Goal: Information Seeking & Learning: Find specific fact

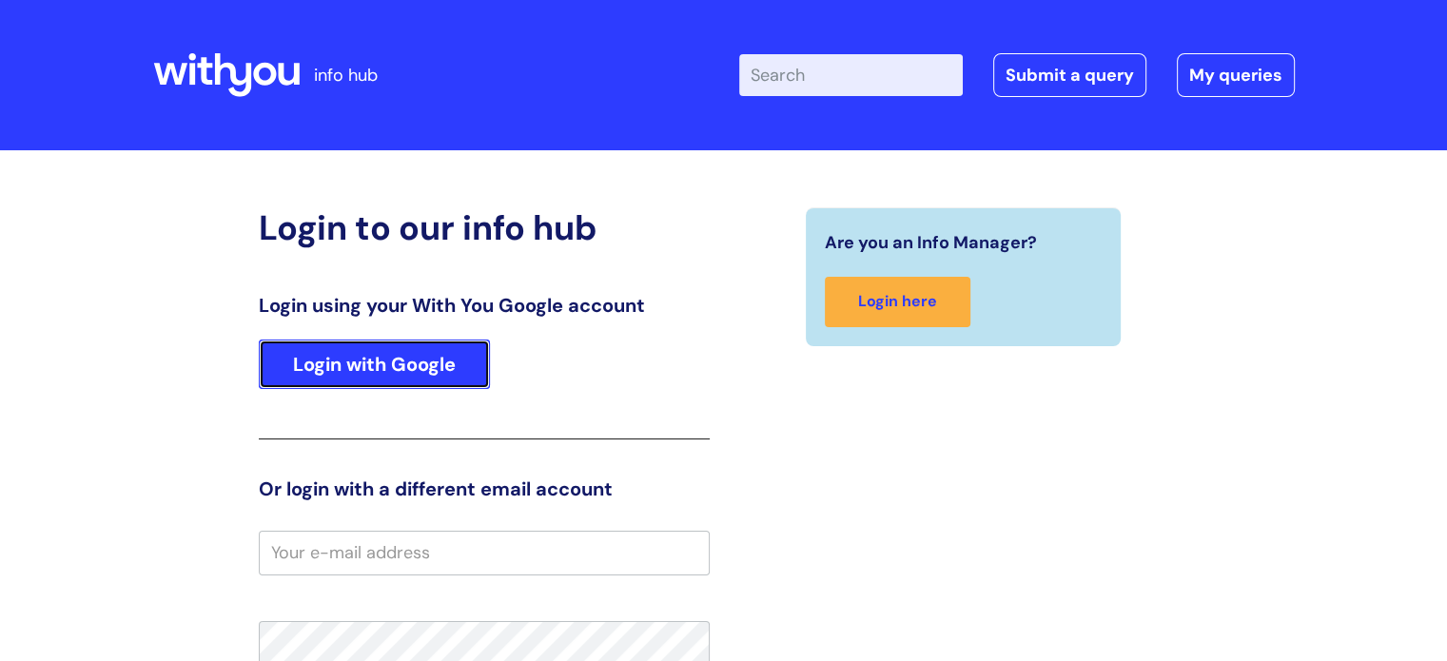
click at [438, 351] on link "Login with Google" at bounding box center [374, 364] width 231 height 49
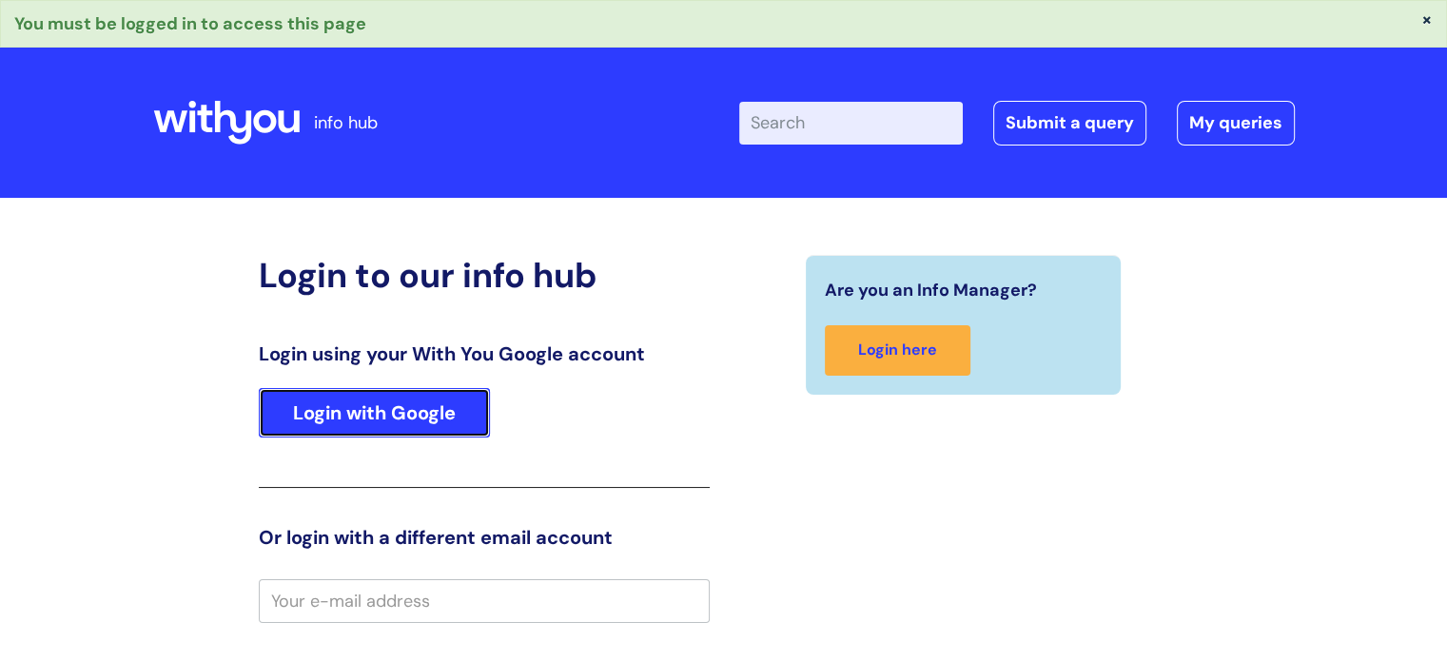
click at [402, 398] on link "Login with Google" at bounding box center [374, 412] width 231 height 49
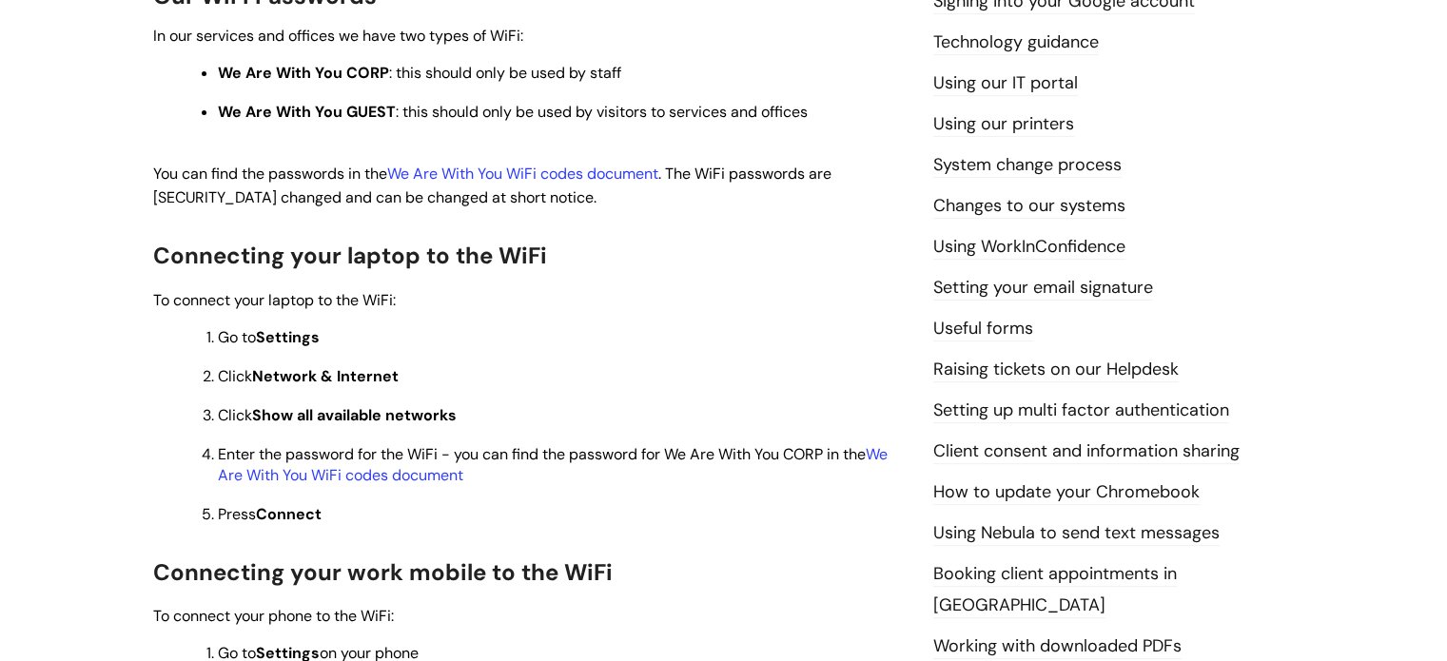
scroll to position [666, 0]
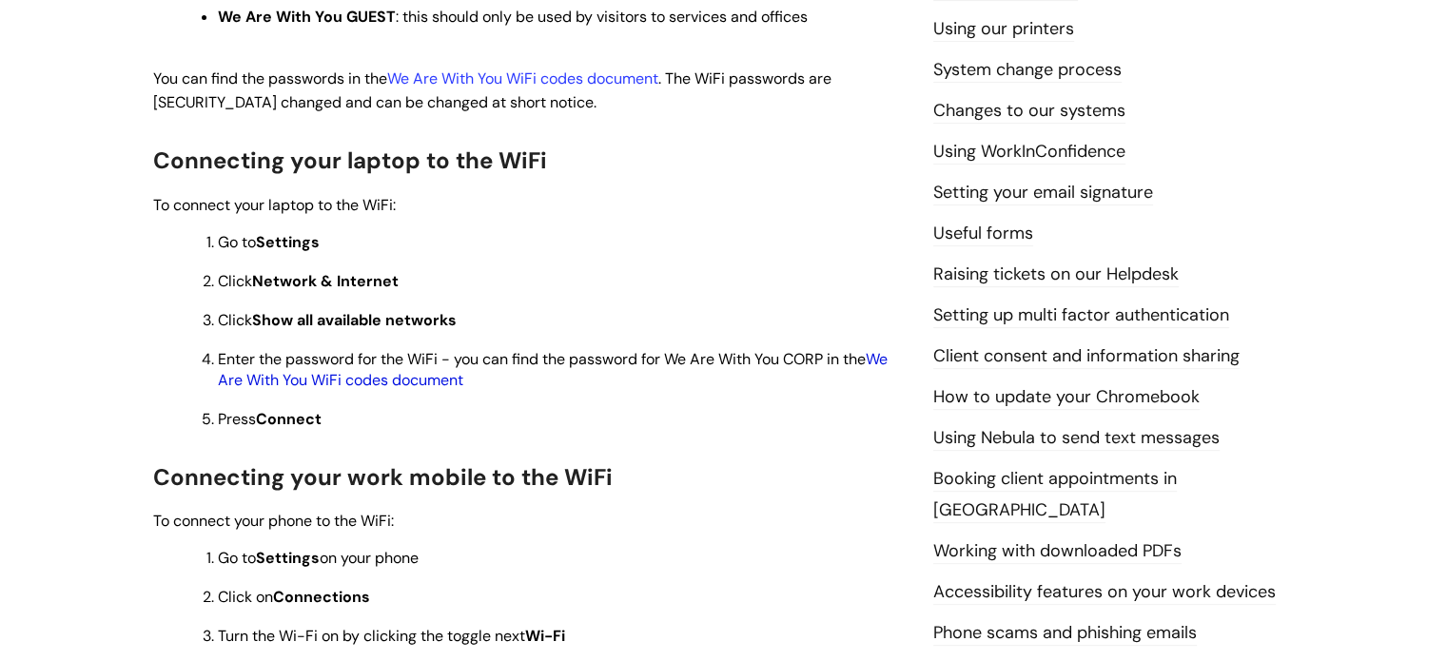
click at [417, 387] on link "We Are With You WiFi codes document" at bounding box center [553, 369] width 670 height 41
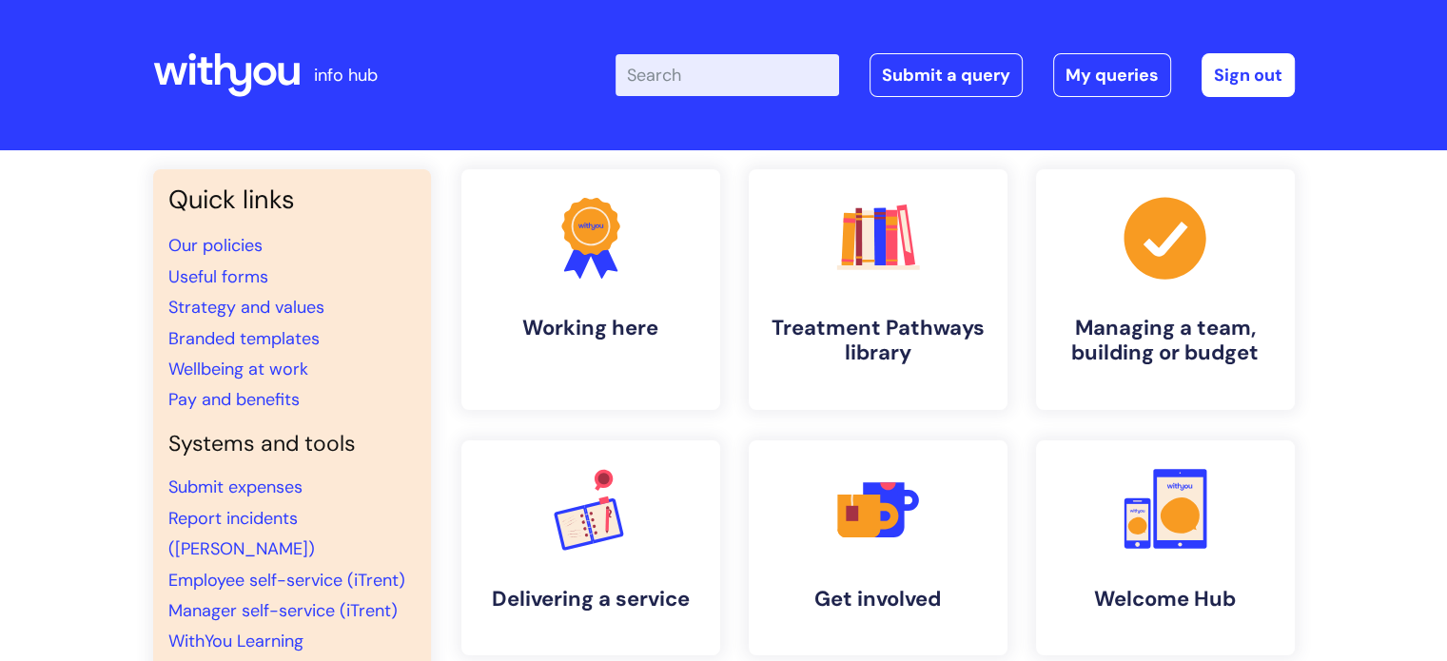
click at [741, 72] on input "Enter your search term here..." at bounding box center [728, 75] width 224 height 42
type input "password"
click button "Search" at bounding box center [0, 0] width 0 height 0
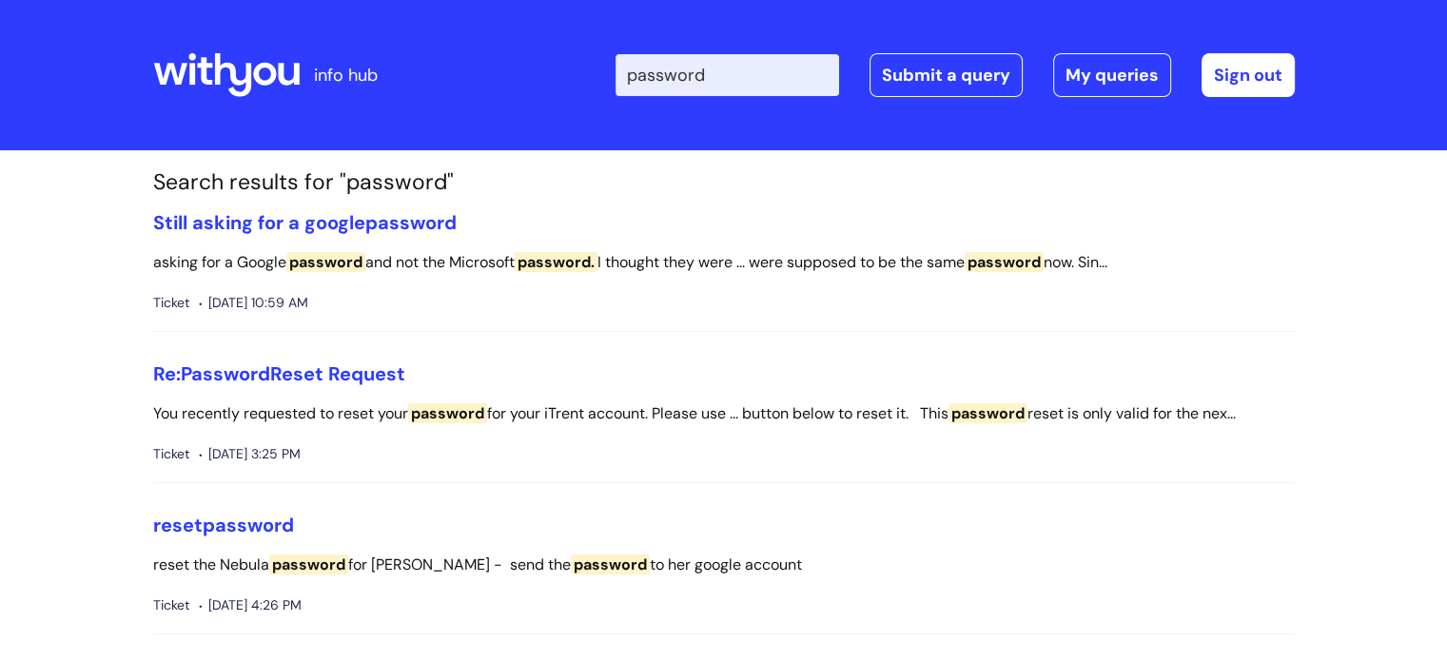
click at [782, 65] on input "password" at bounding box center [728, 75] width 224 height 42
click button "Search" at bounding box center [0, 0] width 0 height 0
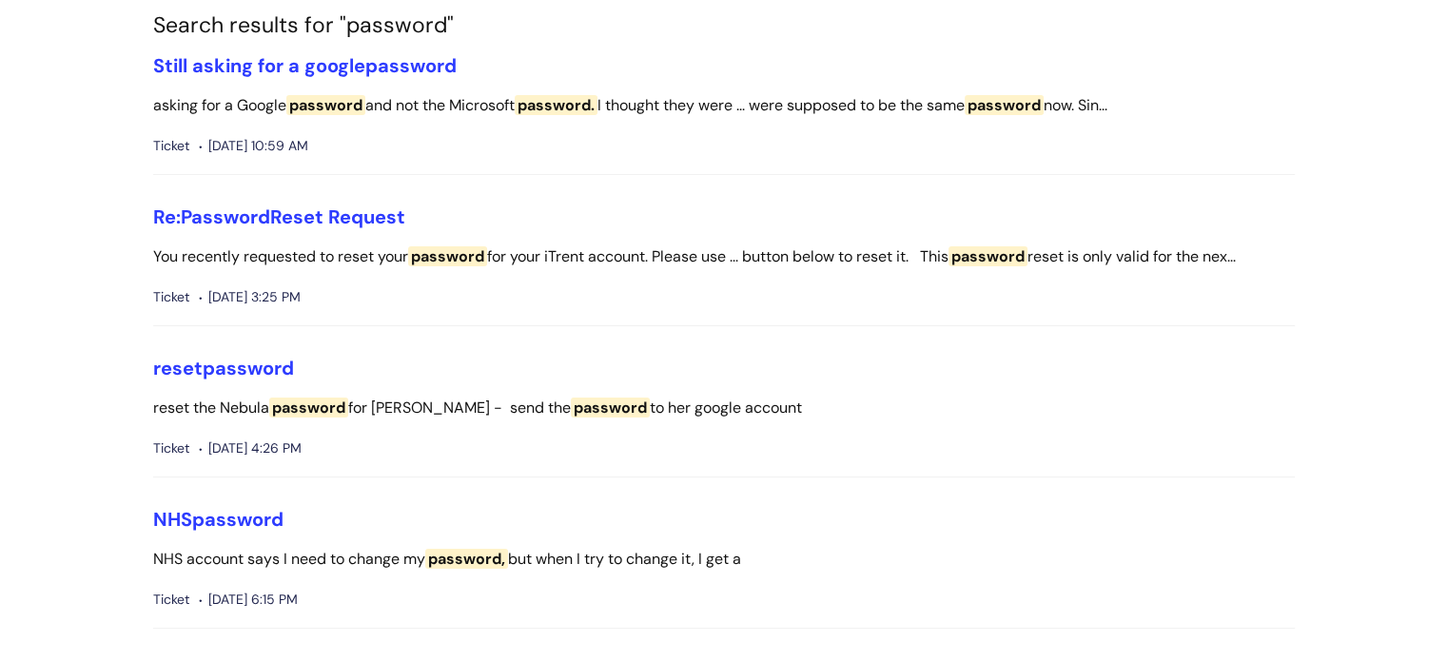
scroll to position [190, 0]
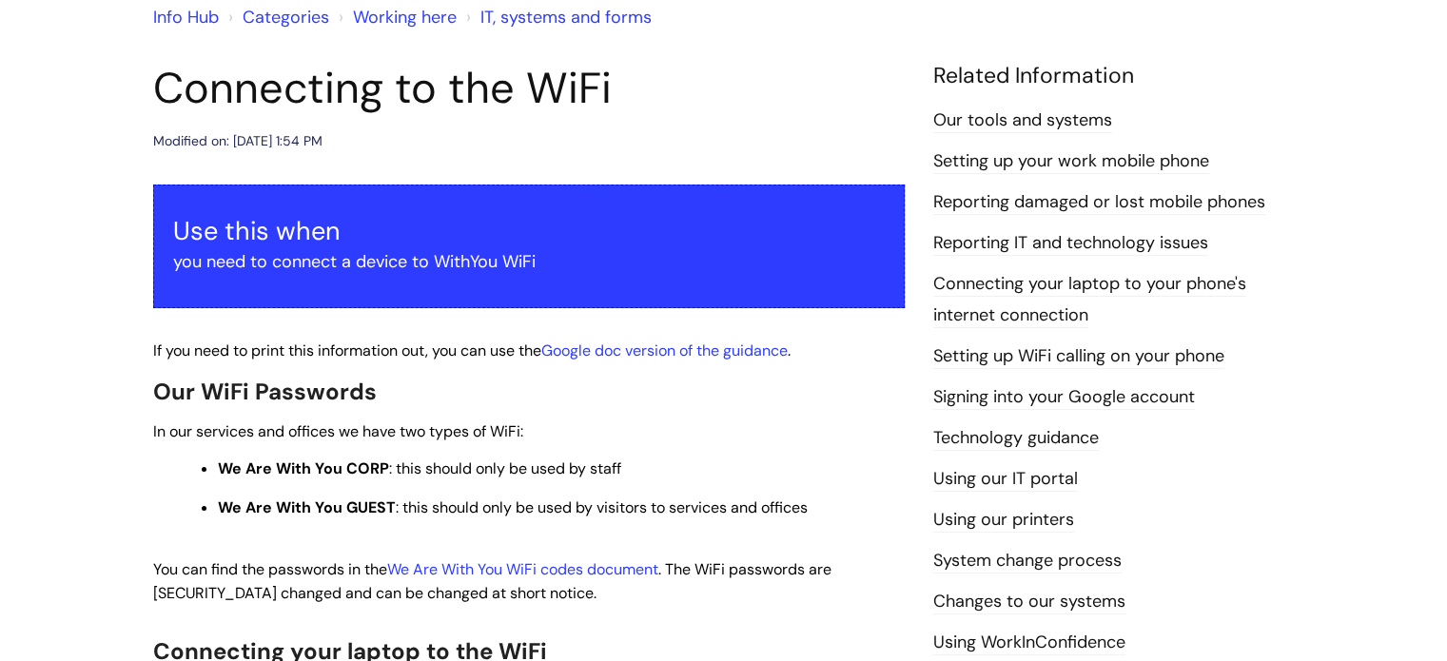
scroll to position [285, 0]
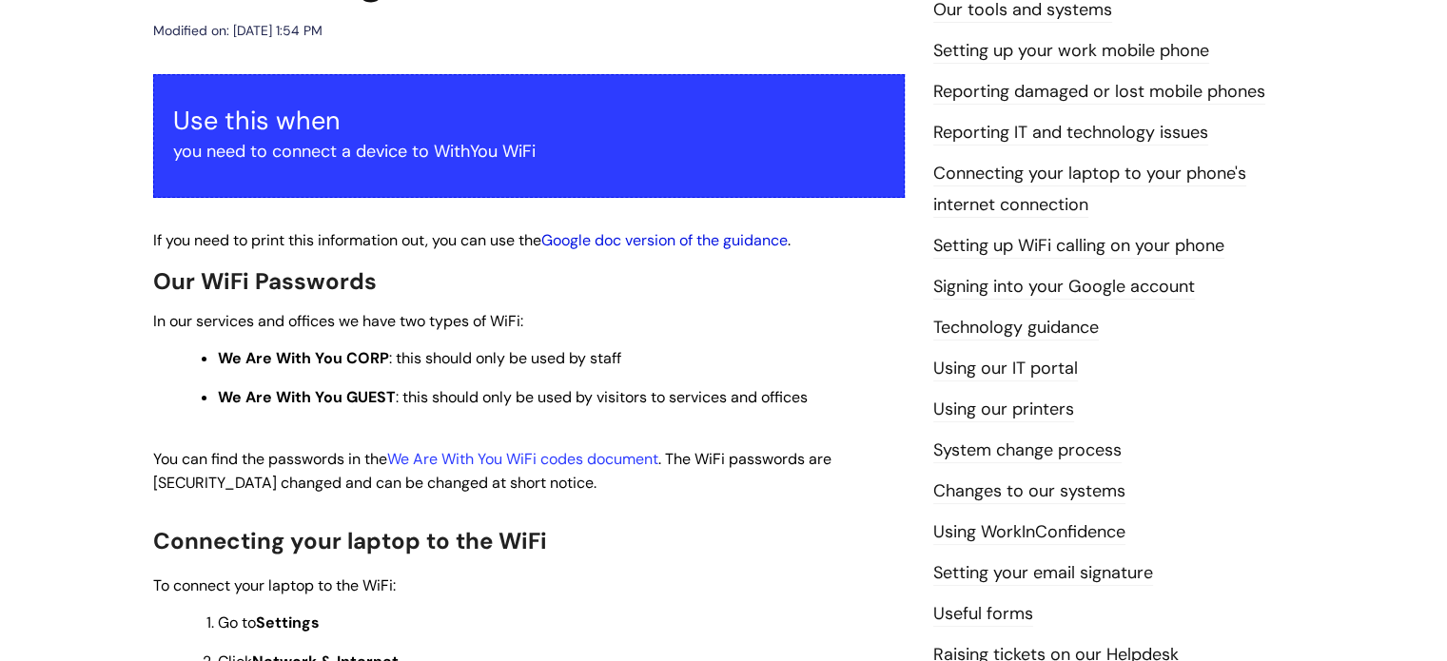
click at [632, 243] on link "Google doc version of the guidance" at bounding box center [664, 240] width 246 height 20
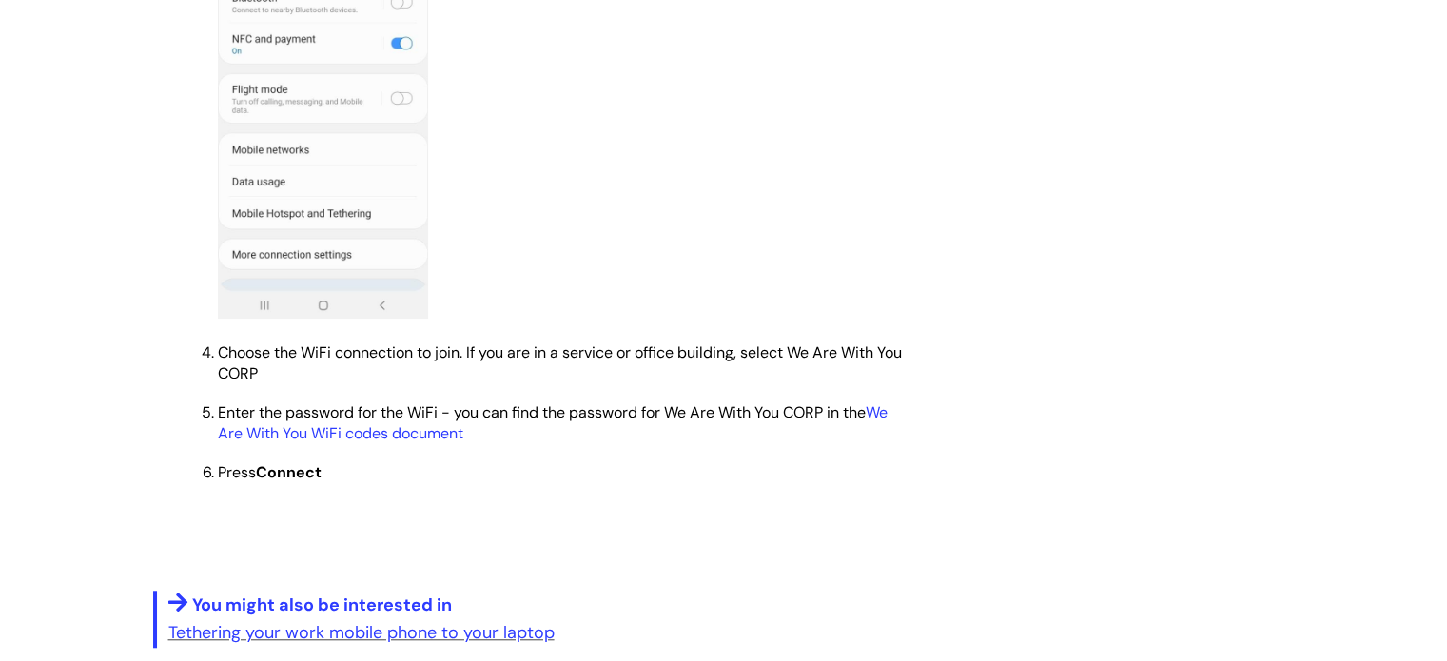
scroll to position [1524, 0]
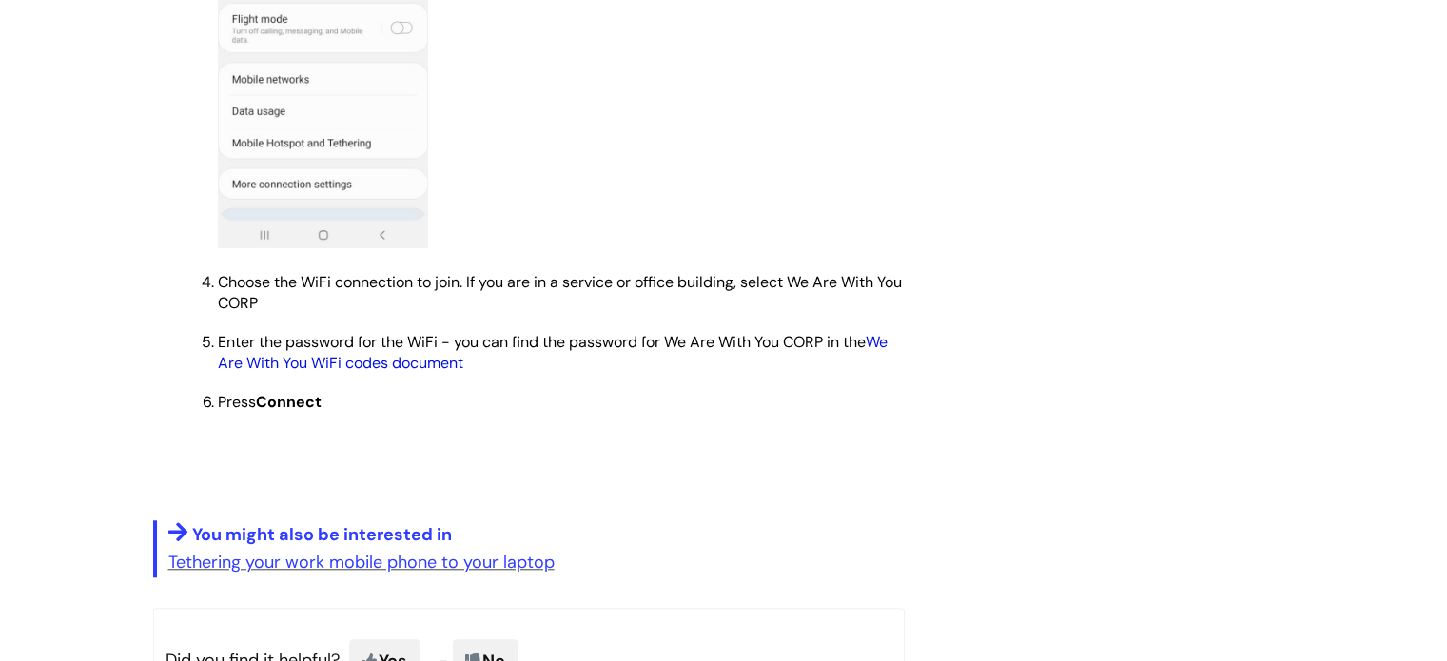
click at [426, 373] on link "We Are With You WiFi codes document" at bounding box center [553, 352] width 670 height 41
